Goal: Task Accomplishment & Management: Complete application form

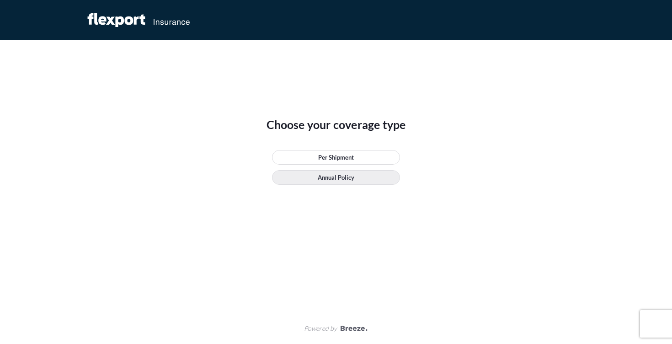
click at [332, 180] on p "Annual Policy" at bounding box center [336, 177] width 37 height 9
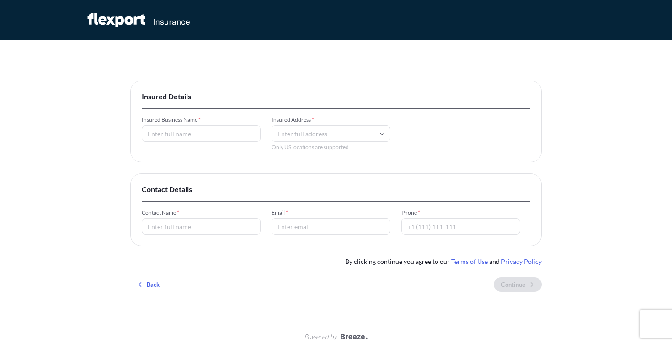
click at [164, 134] on input "Insured Business Name *" at bounding box center [201, 133] width 119 height 16
type input "Eudora Group Inc"
click at [301, 134] on input "Insured Address *" at bounding box center [331, 133] width 119 height 16
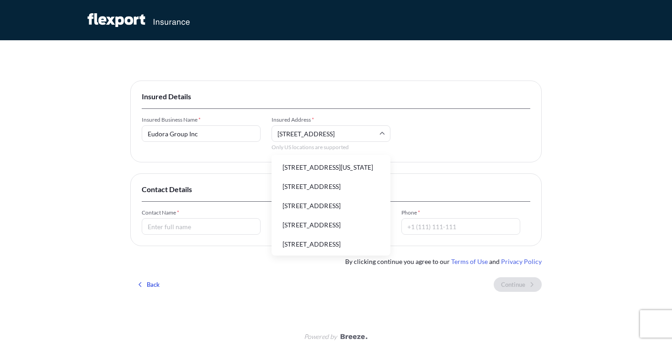
click at [301, 169] on li "[STREET_ADDRESS][US_STATE]" at bounding box center [331, 167] width 112 height 17
type input "[STREET_ADDRESS][US_STATE]"
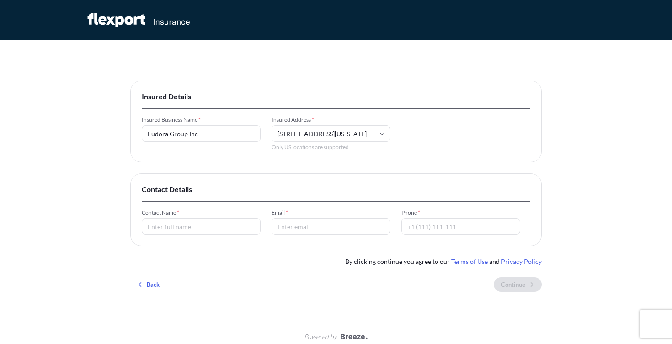
click at [172, 168] on div "Insured Details Insured Business Name * Eudora Group Inc Insured Address * [STR…" at bounding box center [336, 189] width 412 height 219
click at [171, 227] on input "Contact Name *" at bounding box center [201, 226] width 119 height 16
type input "[PERSON_NAME]"
type input "[PERSON_NAME][EMAIL_ADDRESS][DOMAIN_NAME]"
type input "[PHONE_NUMBER]"
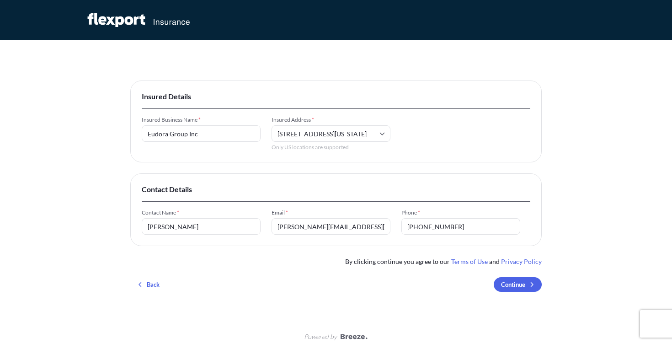
drag, startPoint x: 460, startPoint y: 229, endPoint x: 397, endPoint y: 225, distance: 63.7
click at [397, 225] on div "Contact Name * [PERSON_NAME] Email * [PERSON_NAME][EMAIL_ADDRESS][DOMAIN_NAME] …" at bounding box center [336, 222] width 389 height 26
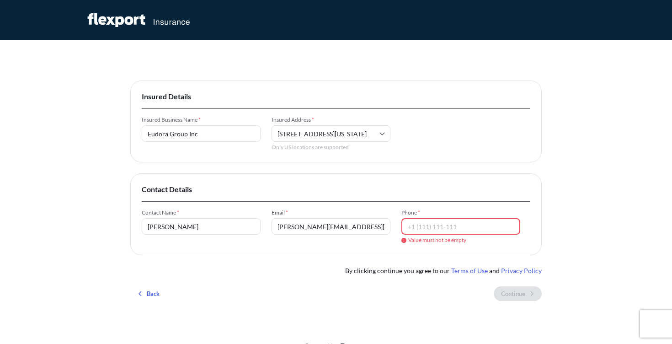
paste input "[PHONE_NUMBER]‬"
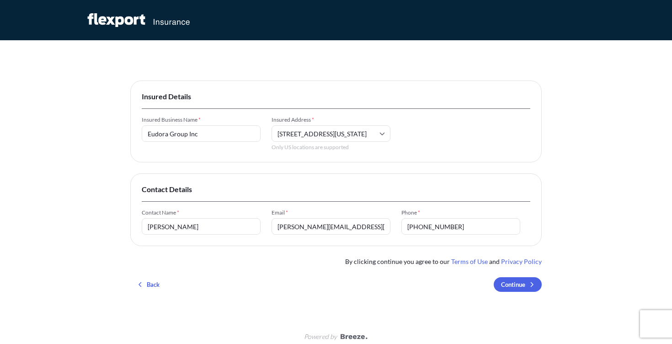
type input "[PHONE_NUMBER]‬"
click at [599, 199] on div "Insured Details Insured Business Name * Eudora Group Inc Insured Address * [STR…" at bounding box center [336, 176] width 672 height 352
